Goal: Navigation & Orientation: Find specific page/section

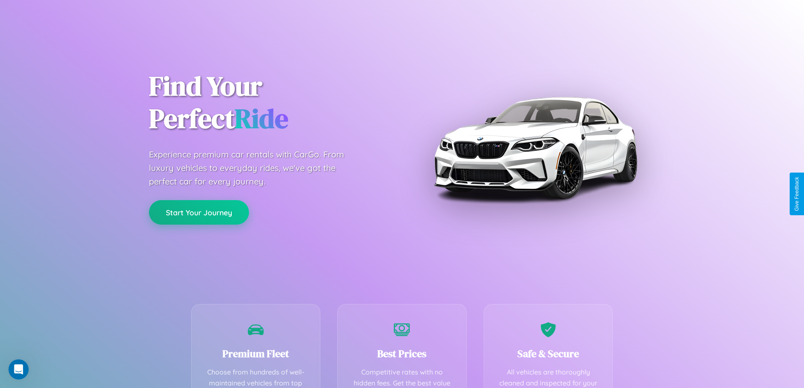
click at [199, 212] on button "Start Your Journey" at bounding box center [199, 212] width 100 height 24
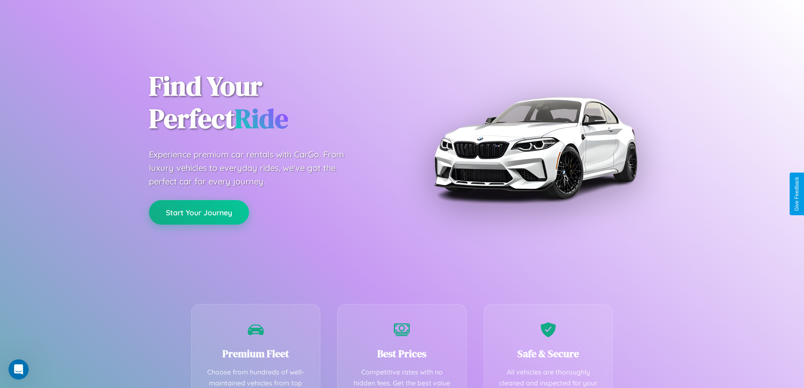
click at [199, 212] on button "Start Your Journey" at bounding box center [199, 212] width 100 height 24
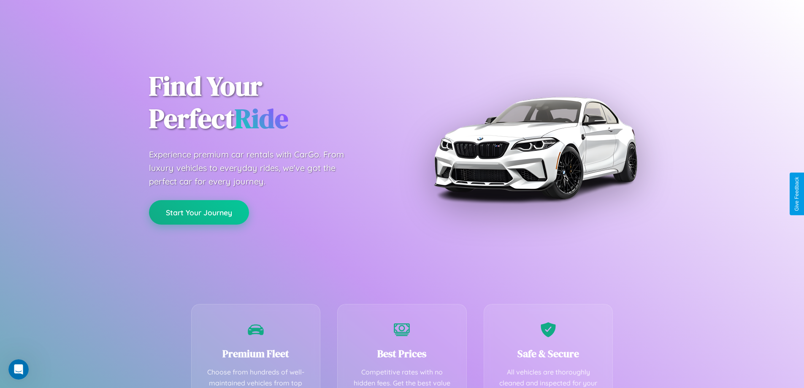
click at [199, 212] on button "Start Your Journey" at bounding box center [199, 212] width 100 height 24
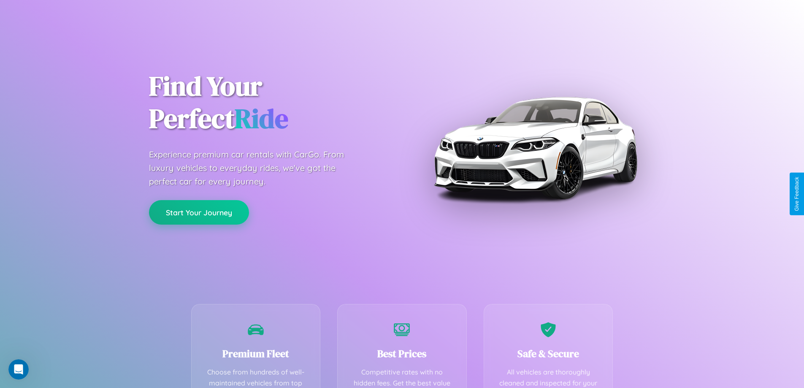
click at [199, 212] on button "Start Your Journey" at bounding box center [199, 212] width 100 height 24
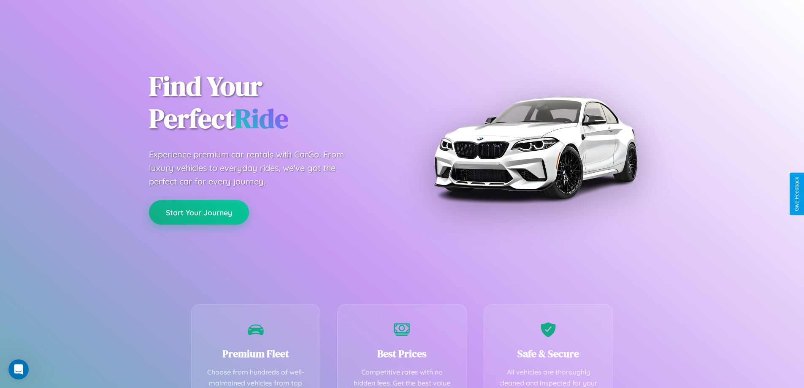
click at [199, 212] on button "Start Your Journey" at bounding box center [199, 212] width 100 height 24
